Goal: Download file/media

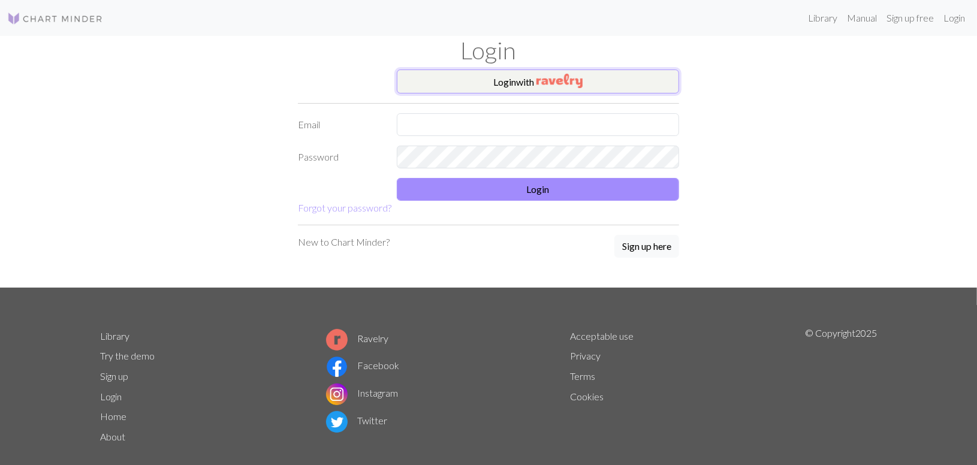
click at [463, 87] on button "Login with" at bounding box center [538, 82] width 282 height 24
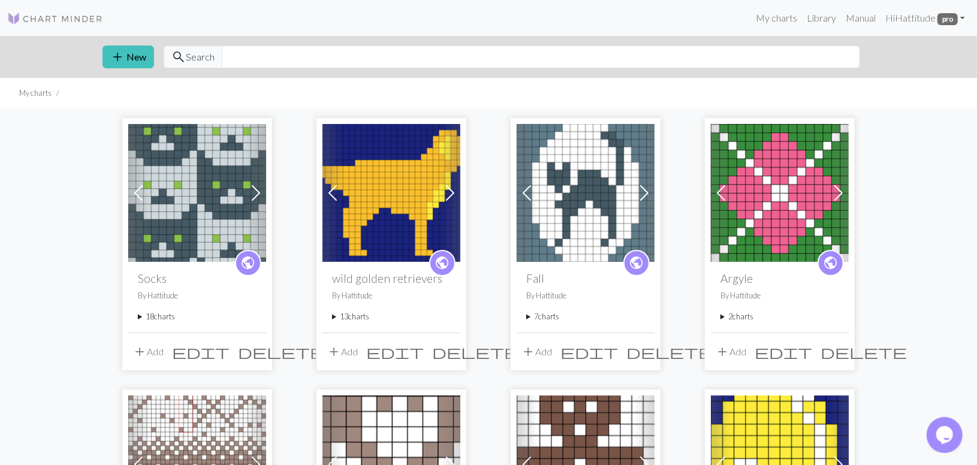
click at [141, 319] on summary "18 charts" at bounding box center [197, 316] width 119 height 11
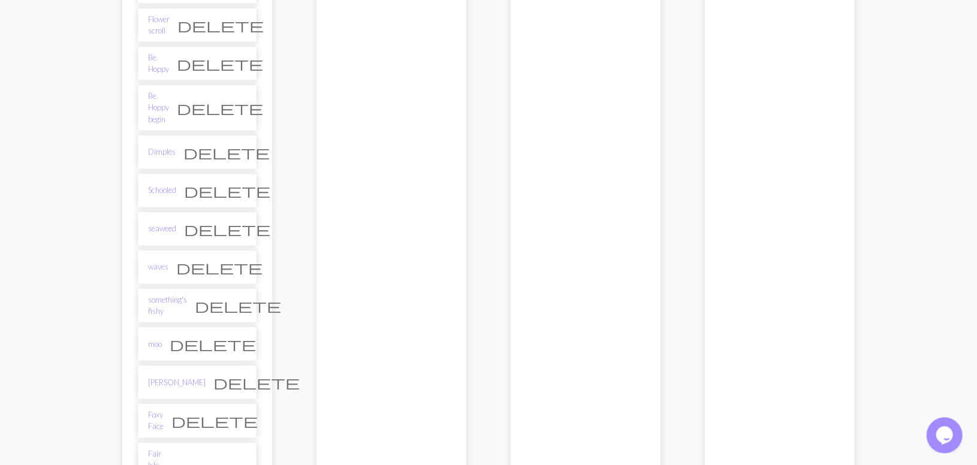
scroll to position [643, 0]
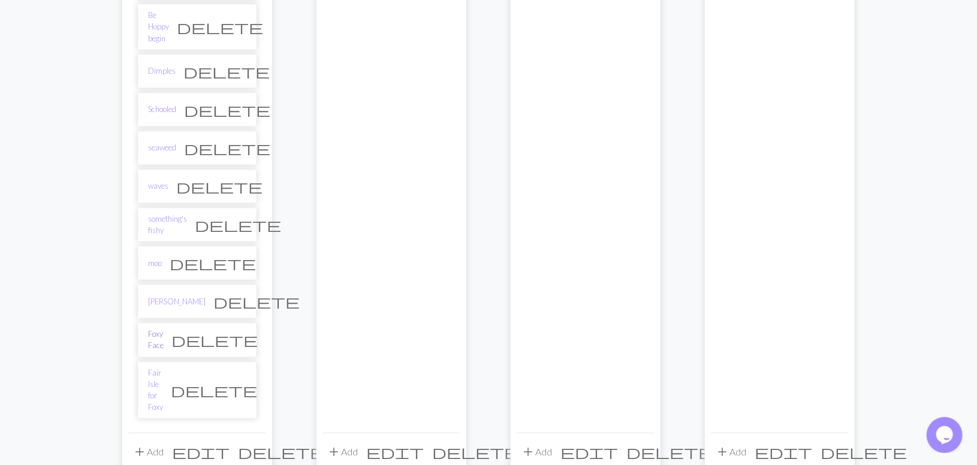
click at [164, 329] on link "Foxy Face" at bounding box center [156, 340] width 16 height 23
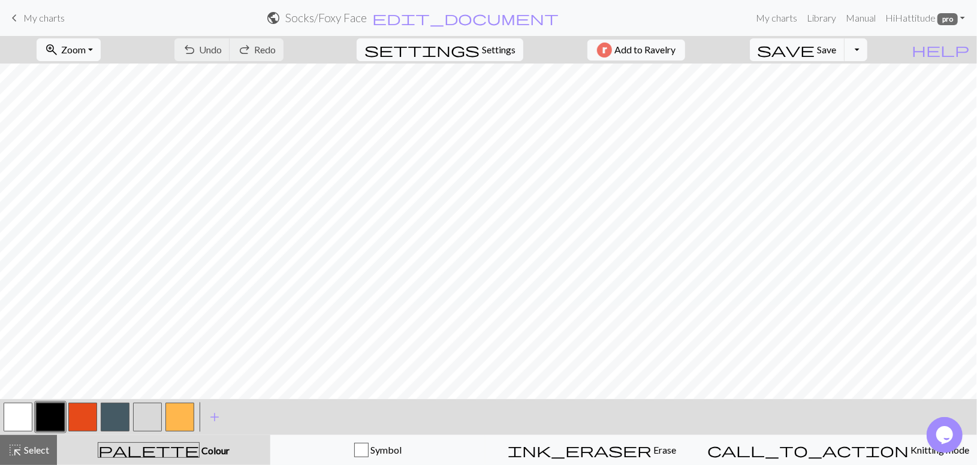
drag, startPoint x: 16, startPoint y: 417, endPoint x: 17, endPoint y: 410, distance: 7.2
click at [16, 416] on button "button" at bounding box center [18, 417] width 29 height 29
drag, startPoint x: 82, startPoint y: 416, endPoint x: 98, endPoint y: 402, distance: 20.8
click at [82, 414] on button "button" at bounding box center [82, 417] width 29 height 29
click at [38, 413] on button "button" at bounding box center [50, 417] width 29 height 29
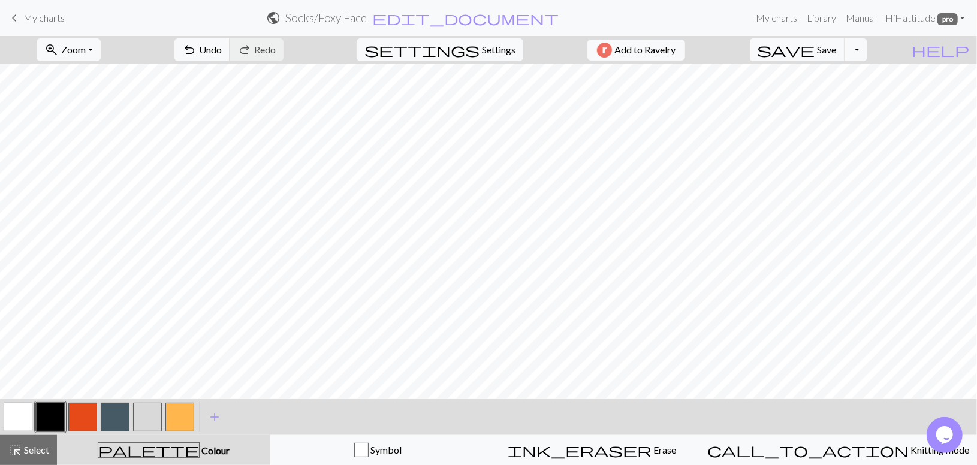
drag, startPoint x: 85, startPoint y: 420, endPoint x: 110, endPoint y: 401, distance: 32.1
click at [85, 419] on button "button" at bounding box center [82, 417] width 29 height 29
click at [13, 412] on button "button" at bounding box center [18, 417] width 29 height 29
click at [76, 411] on button "button" at bounding box center [82, 417] width 29 height 29
click at [837, 48] on span "Save" at bounding box center [827, 49] width 19 height 11
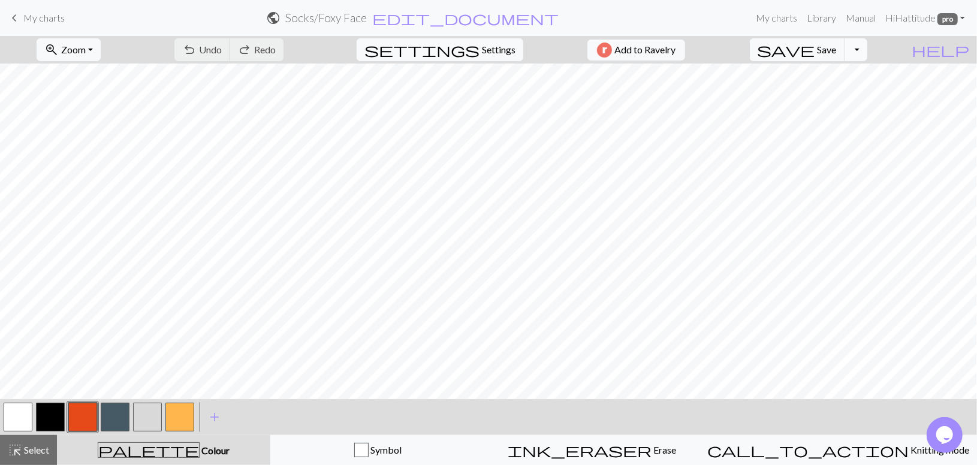
click at [868, 52] on button "Toggle Dropdown" at bounding box center [856, 49] width 23 height 23
click at [857, 100] on button "save_alt Download" at bounding box center [768, 95] width 198 height 19
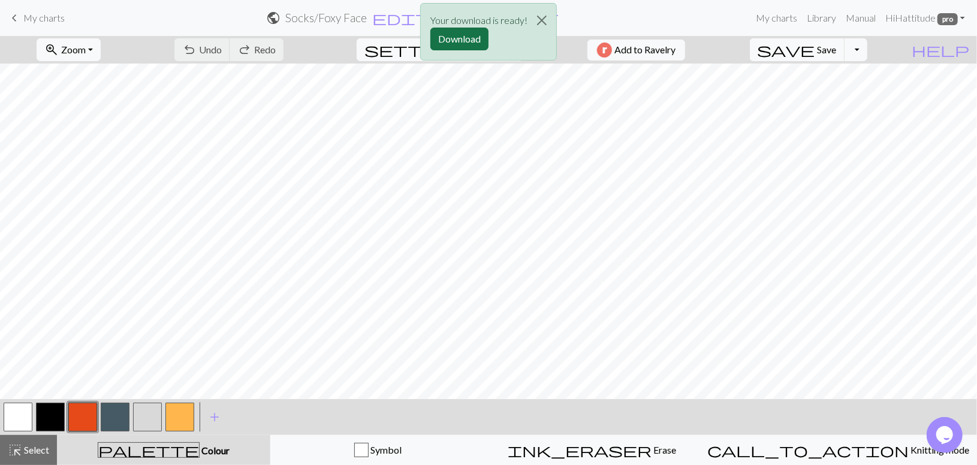
click at [451, 40] on button "Download" at bounding box center [460, 39] width 58 height 23
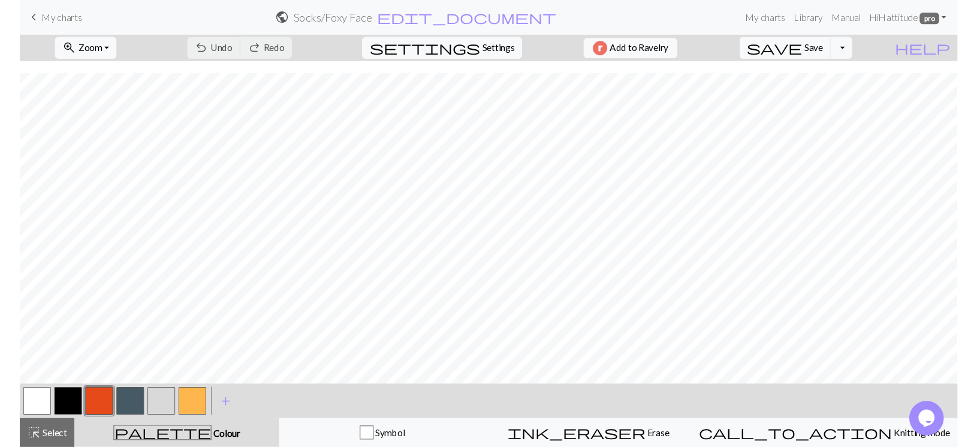
scroll to position [30, 0]
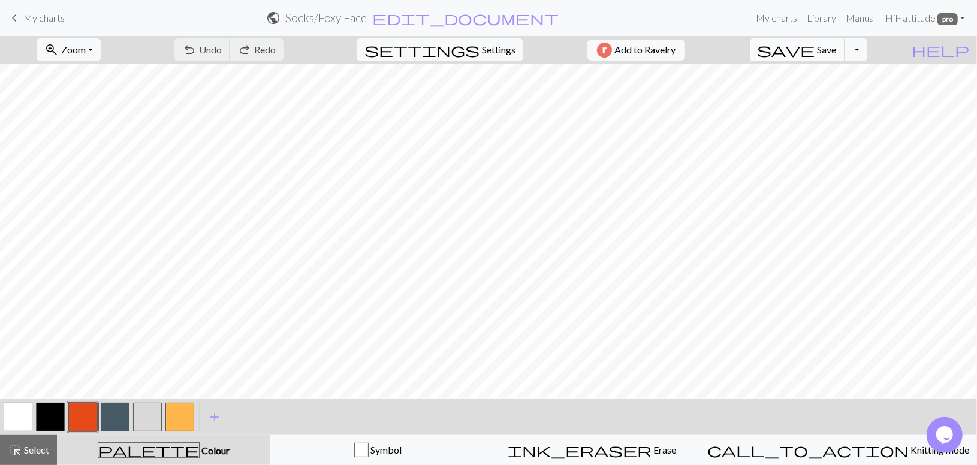
click at [837, 54] on span "Save" at bounding box center [827, 49] width 19 height 11
